Goal: Task Accomplishment & Management: Manage account settings

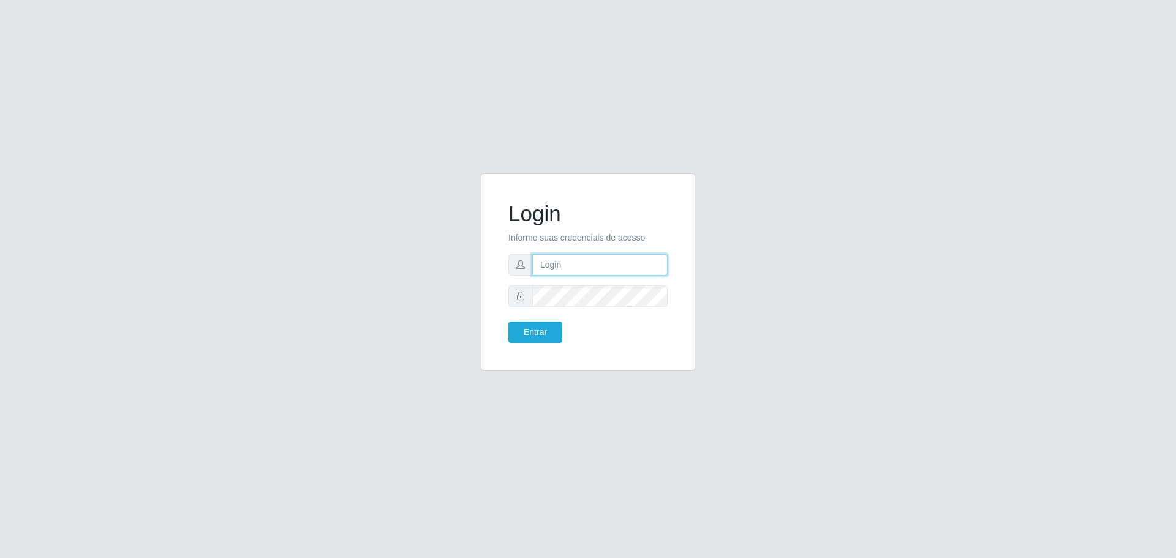
type input "[EMAIL_ADDRESS][DOMAIN_NAME]"
click at [548, 331] on button "Entrar" at bounding box center [536, 332] width 54 height 21
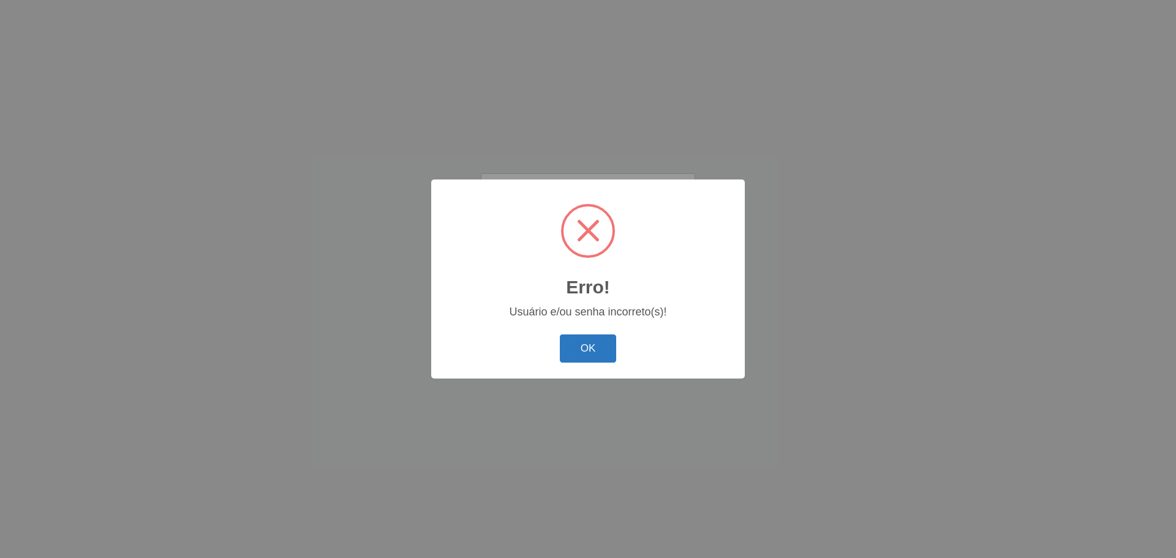
click at [569, 353] on button "OK" at bounding box center [588, 349] width 57 height 29
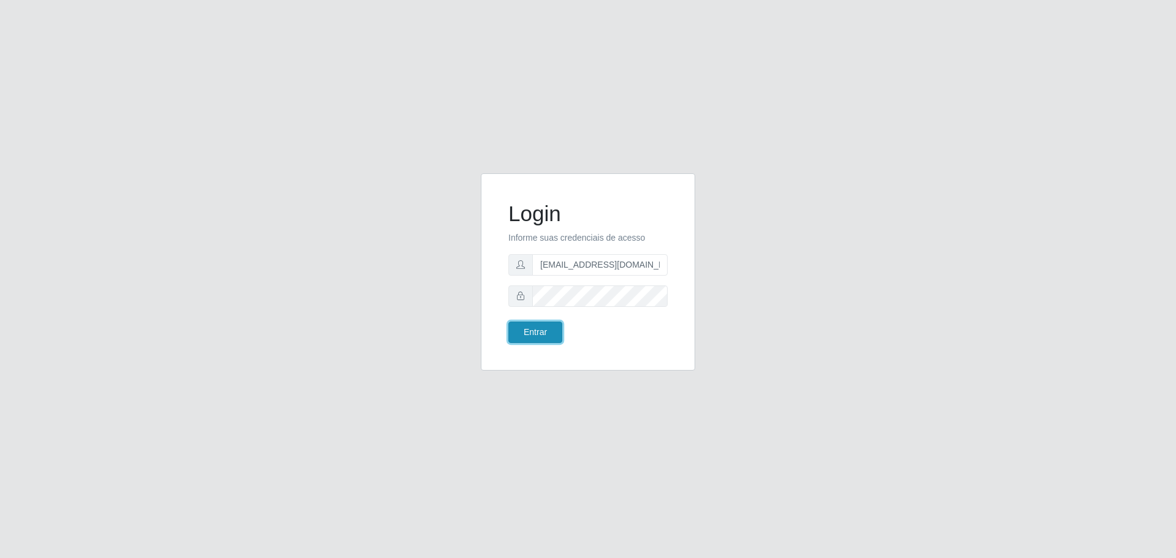
click at [539, 335] on button "Entrar" at bounding box center [536, 332] width 54 height 21
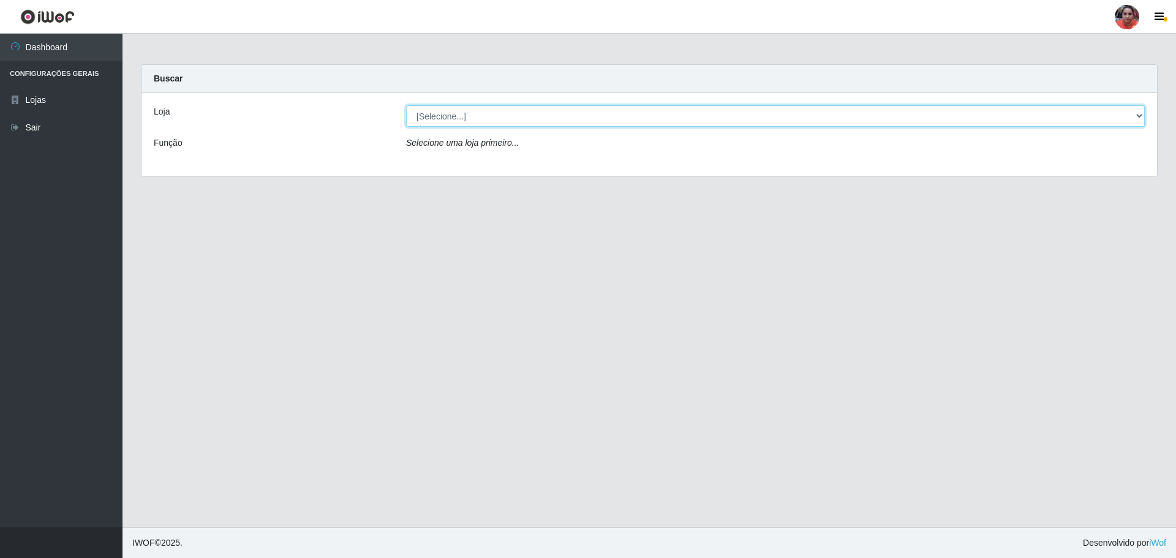
click at [1141, 116] on select "[Selecione...] Mar Vermelho - Loja 05" at bounding box center [775, 115] width 739 height 21
select select "252"
click at [406, 105] on select "[Selecione...] Mar Vermelho - Loja 05" at bounding box center [775, 115] width 739 height 21
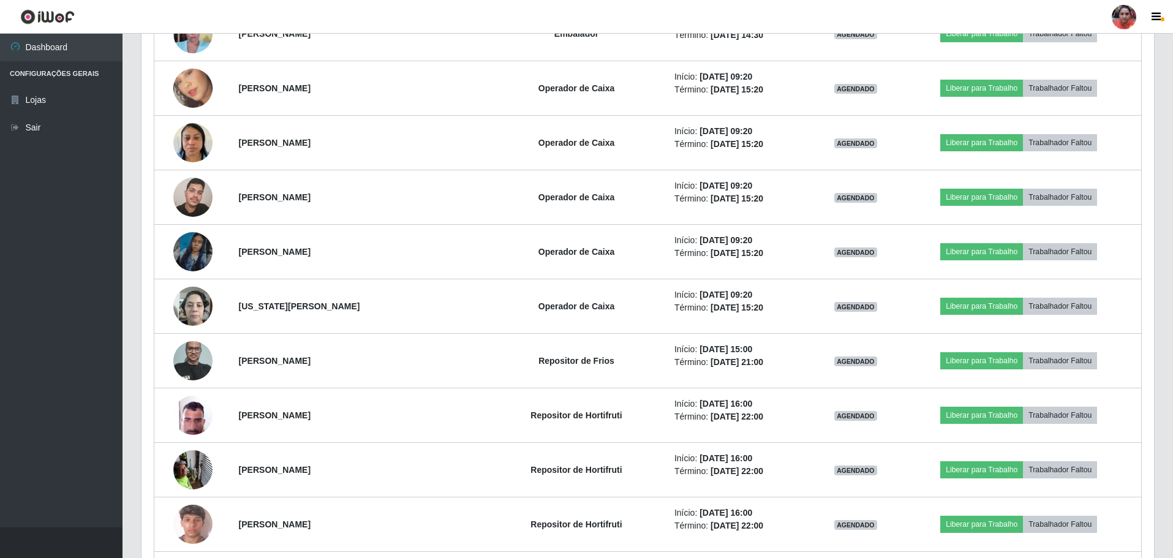
scroll to position [1357, 0]
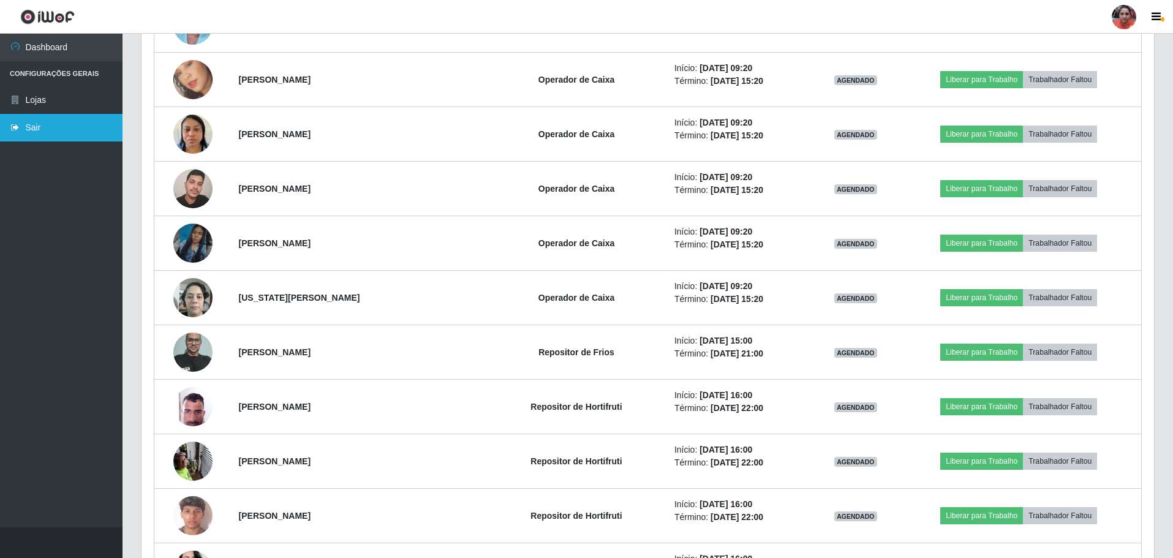
click at [27, 127] on link "Sair" at bounding box center [61, 128] width 123 height 28
